Goal: Navigation & Orientation: Find specific page/section

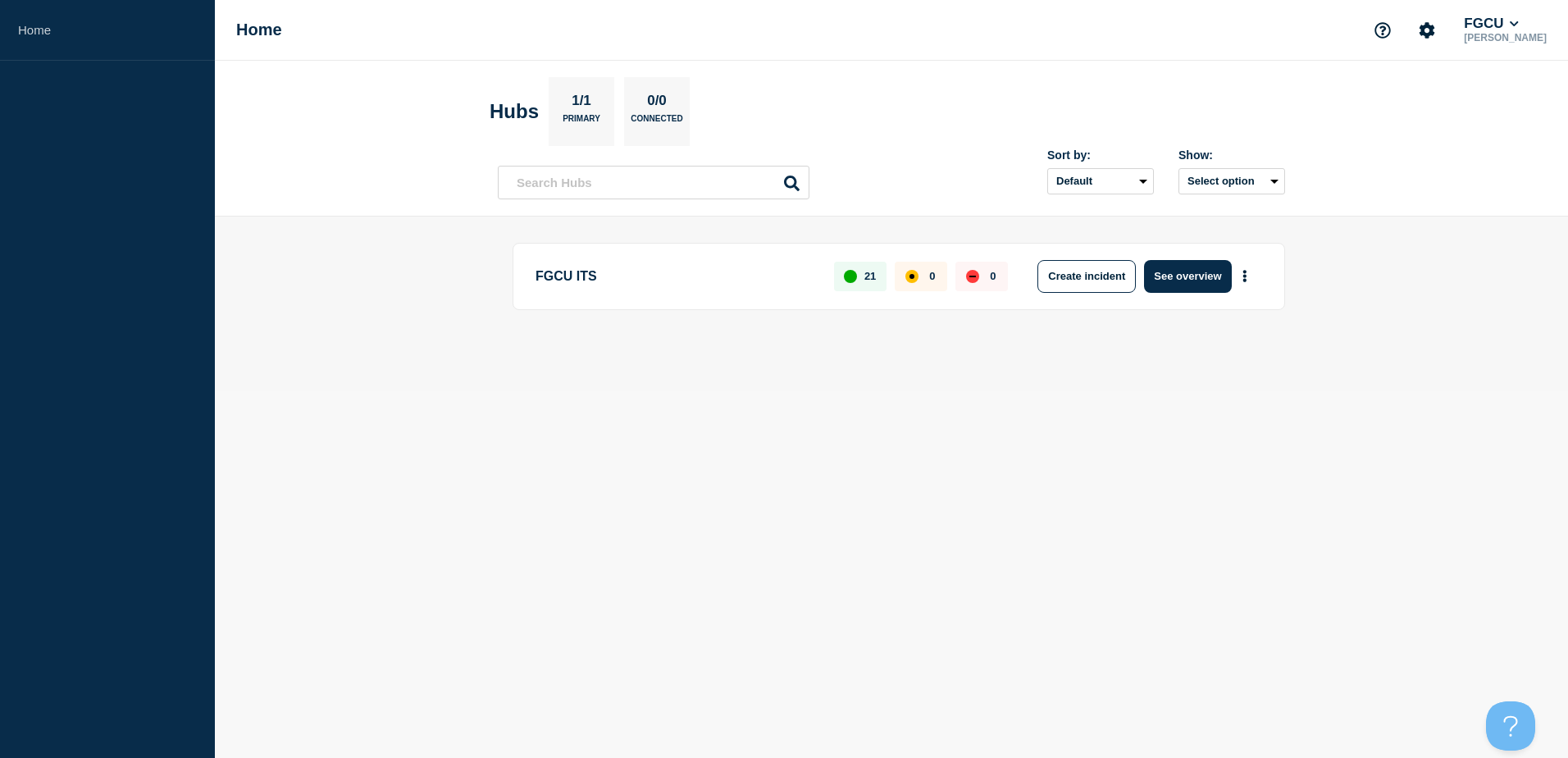
drag, startPoint x: 1289, startPoint y: 516, endPoint x: 1374, endPoint y: 312, distance: 221.0
click at [1289, 515] on body "Home Home FGCU [PERSON_NAME] 1/1 Primary 0/0 Connected Sort by: Default Last ad…" at bounding box center [784, 379] width 1568 height 758
click at [345, 276] on main "FGCU ITS 21 0 0 Create incident See overview" at bounding box center [891, 303] width 1353 height 174
click at [250, 29] on h1 "Home" at bounding box center [259, 30] width 46 height 19
click at [1500, 32] on p "[PERSON_NAME]" at bounding box center [1506, 37] width 90 height 11
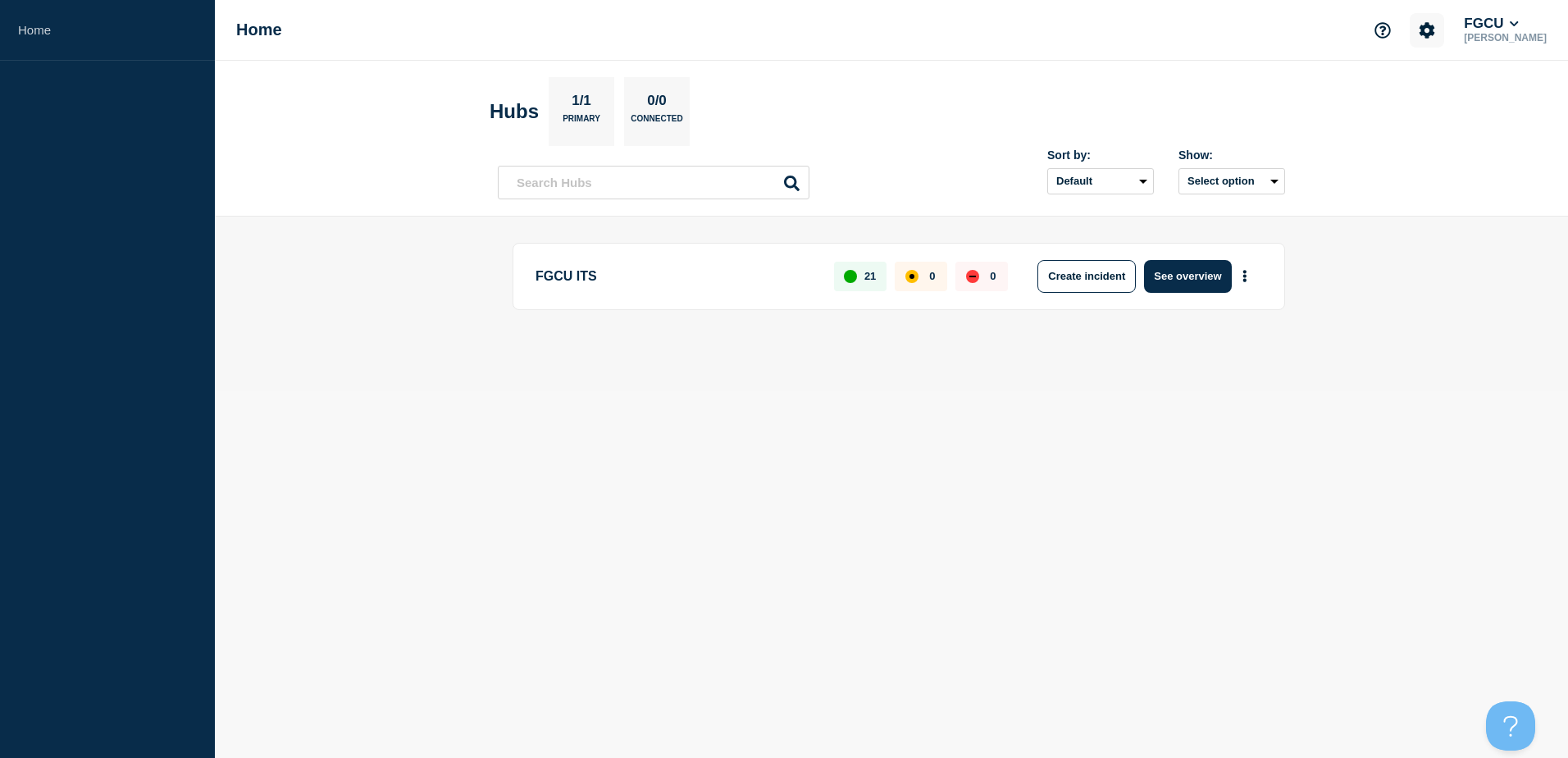
click at [1435, 32] on icon "Account settings" at bounding box center [1428, 30] width 15 height 15
click at [1331, 91] on header "Hubs 1/1 Primary 0/0 Connected Sort by: Default Last added Last updated Most ac…" at bounding box center [891, 138] width 1353 height 156
click at [1520, 32] on p "[PERSON_NAME]" at bounding box center [1506, 37] width 90 height 11
click at [1519, 24] on icon at bounding box center [1514, 24] width 9 height 10
click at [1445, 360] on main "FGCU ITS 21 0 0 Create incident See overview" at bounding box center [891, 303] width 1353 height 174
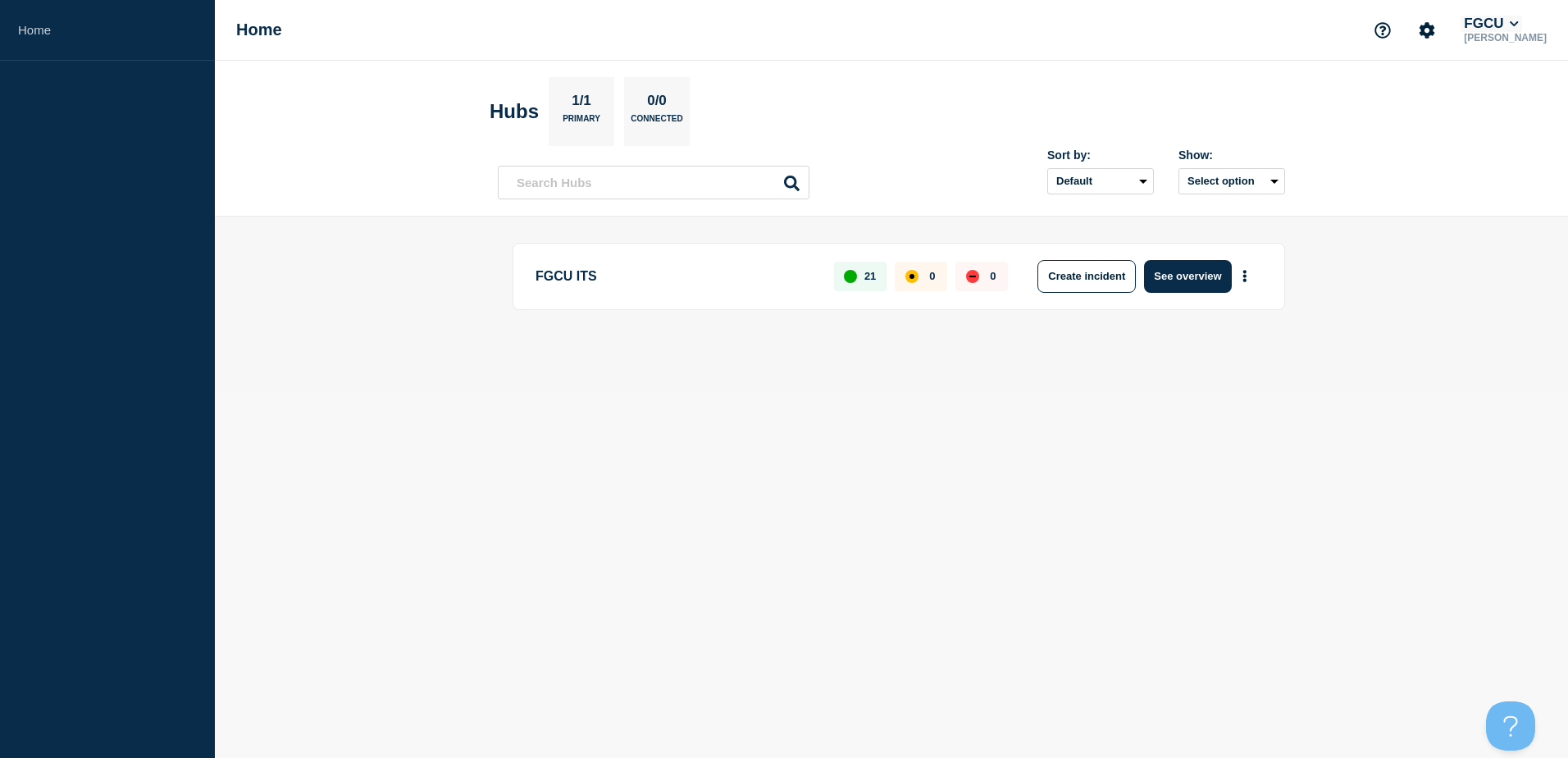
click at [1519, 25] on icon at bounding box center [1514, 24] width 9 height 10
click at [279, 302] on main "FGCU ITS 21 0 0 Create incident See overview" at bounding box center [891, 303] width 1353 height 174
click at [51, 30] on link "Home" at bounding box center [107, 30] width 215 height 61
click at [516, 118] on h2 "Hubs" at bounding box center [515, 111] width 50 height 23
click at [585, 119] on p "Primary" at bounding box center [581, 122] width 38 height 17
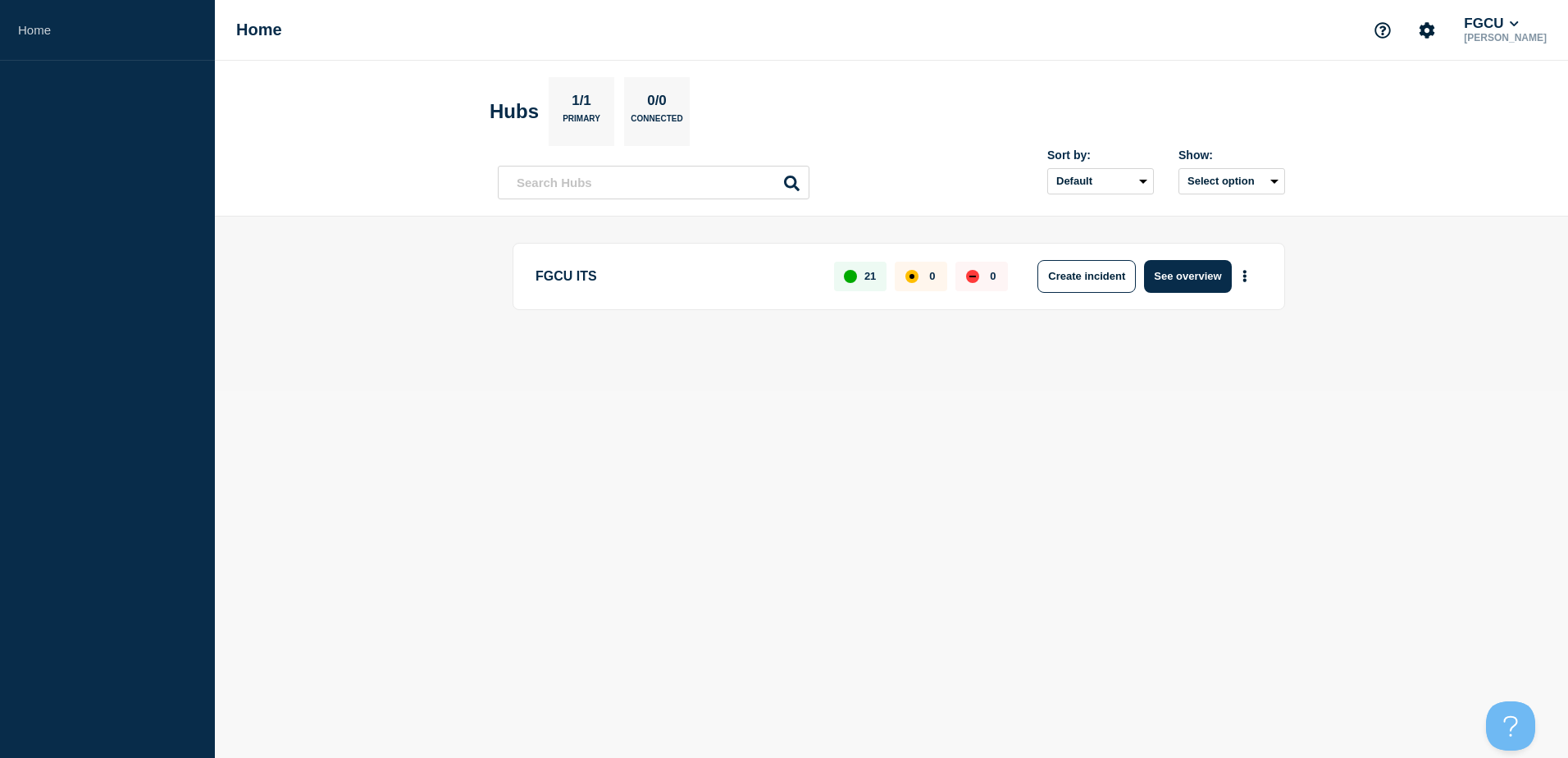
click at [646, 109] on p "0/0" at bounding box center [657, 103] width 32 height 21
click at [589, 111] on p "1/1" at bounding box center [581, 103] width 32 height 21
click at [626, 185] on input "text" at bounding box center [653, 182] width 312 height 33
click at [693, 396] on body "Home Home FGCU [PERSON_NAME] 1/1 Primary 0/0 Connected Sort by: Default Last ad…" at bounding box center [784, 379] width 1568 height 758
click at [1251, 271] on button "More actions" at bounding box center [1245, 275] width 21 height 30
